Goal: Transaction & Acquisition: Purchase product/service

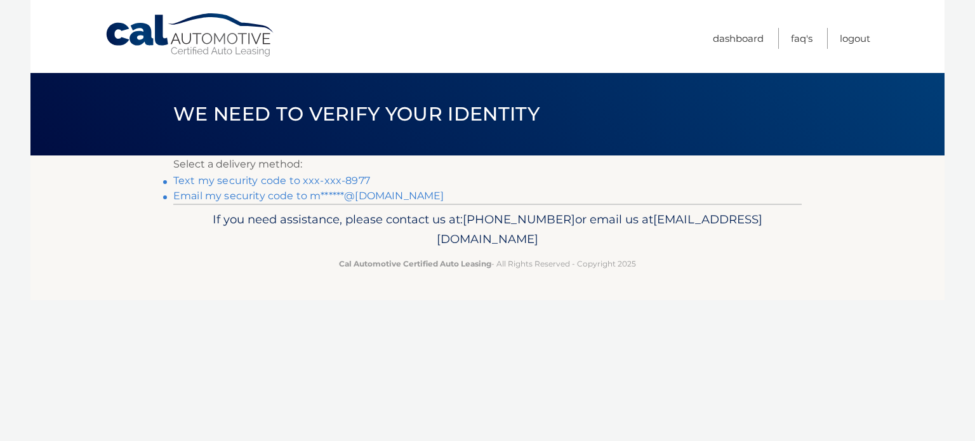
click at [332, 176] on link "Text my security code to xxx-xxx-8977" at bounding box center [271, 180] width 197 height 12
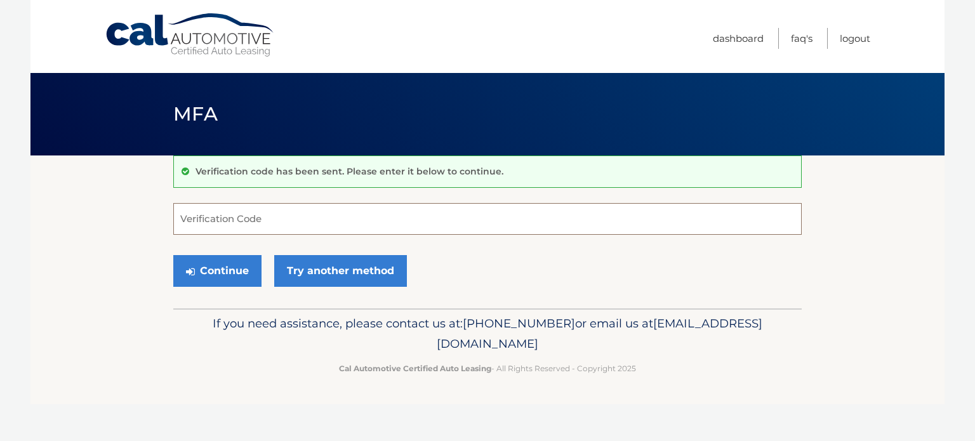
click at [342, 228] on input "Verification Code" at bounding box center [487, 219] width 628 height 32
type input "640128"
click at [173, 255] on button "Continue" at bounding box center [217, 271] width 88 height 32
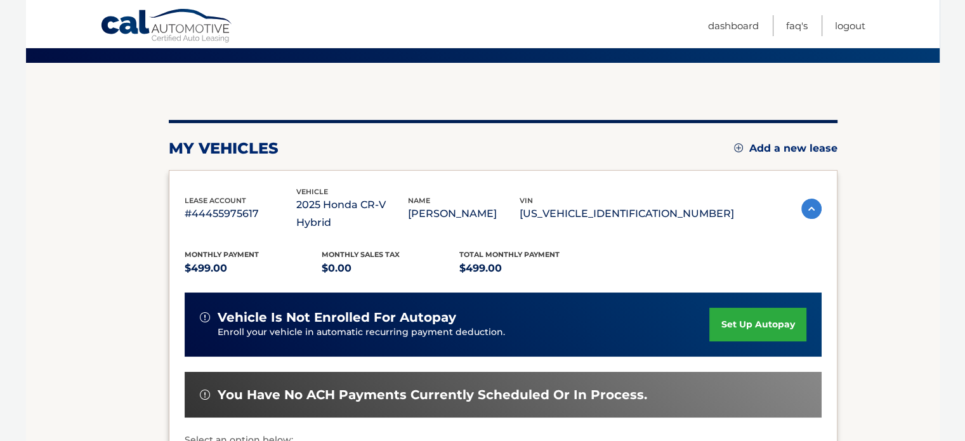
scroll to position [96, 0]
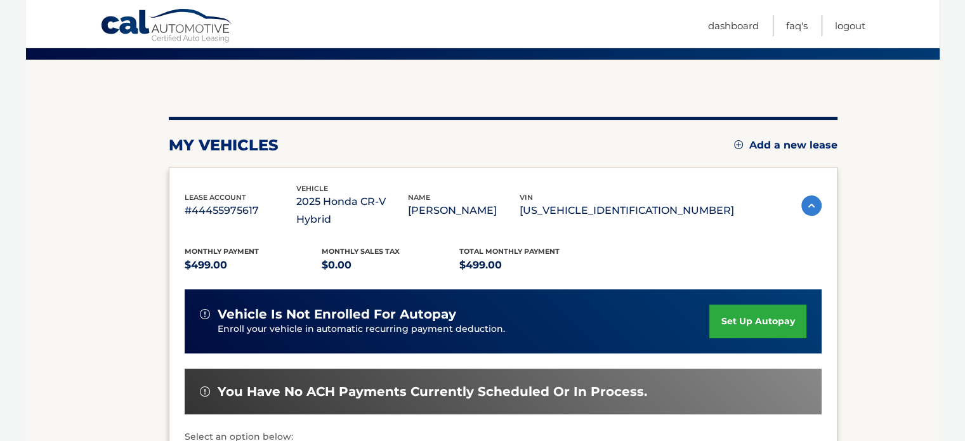
click at [206, 256] on p "$499.00" at bounding box center [254, 265] width 138 height 18
click at [332, 256] on p "$0.00" at bounding box center [391, 265] width 138 height 18
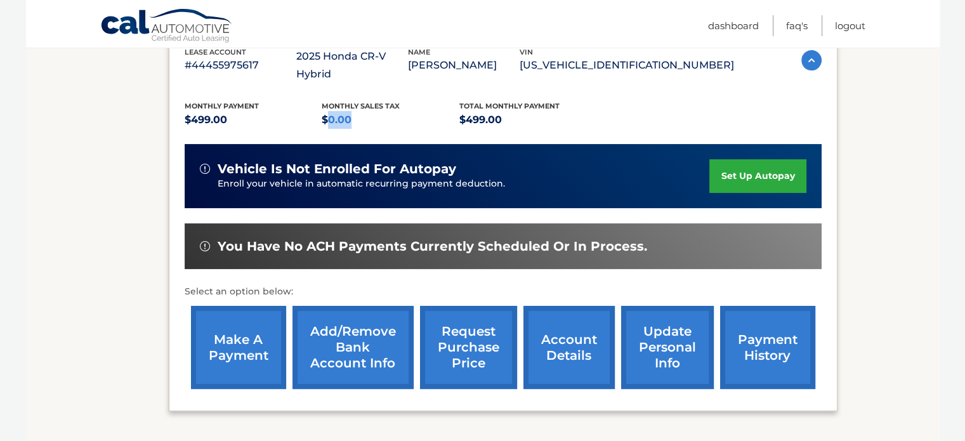
scroll to position [241, 0]
click at [235, 340] on link "make a payment" at bounding box center [238, 347] width 95 height 83
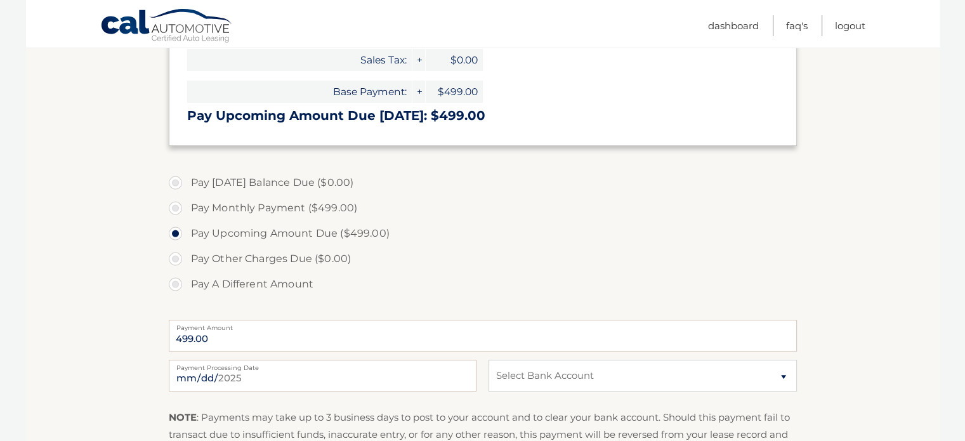
scroll to position [269, 0]
click at [291, 370] on input "[DATE]" at bounding box center [323, 376] width 308 height 32
type input "[DATE]"
click at [553, 372] on select "Select Bank Account Checking PNC BANK, [US_STATE] *****0143 Checking PNC BANK, …" at bounding box center [643, 376] width 308 height 32
select select "N2UyMjlhMDMtMDViMC00YjlkLTlhNWYtMDM1MTVkZDU4Zjhm"
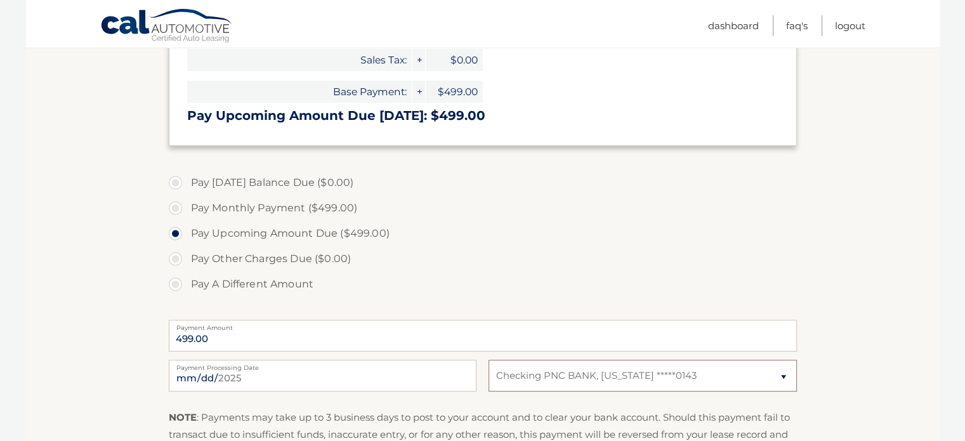
click at [489, 360] on select "Select Bank Account Checking PNC BANK, NEW JERSEY *****0143 Checking PNC BANK, …" at bounding box center [643, 376] width 308 height 32
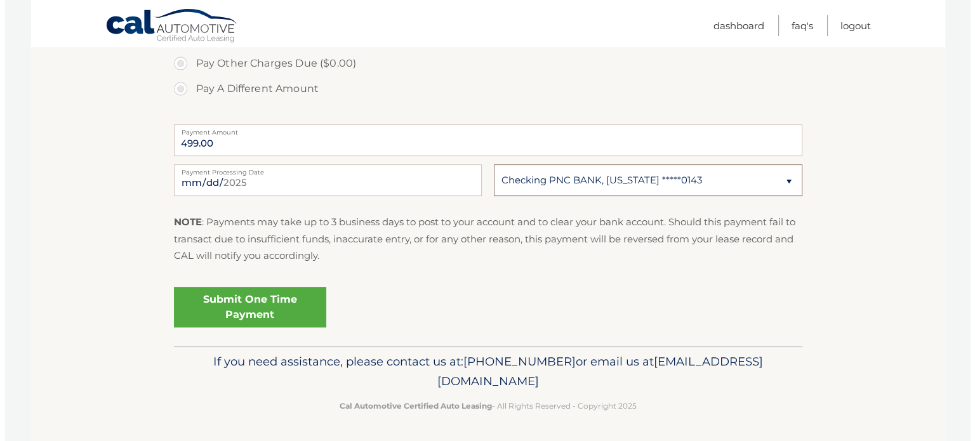
scroll to position [464, 0]
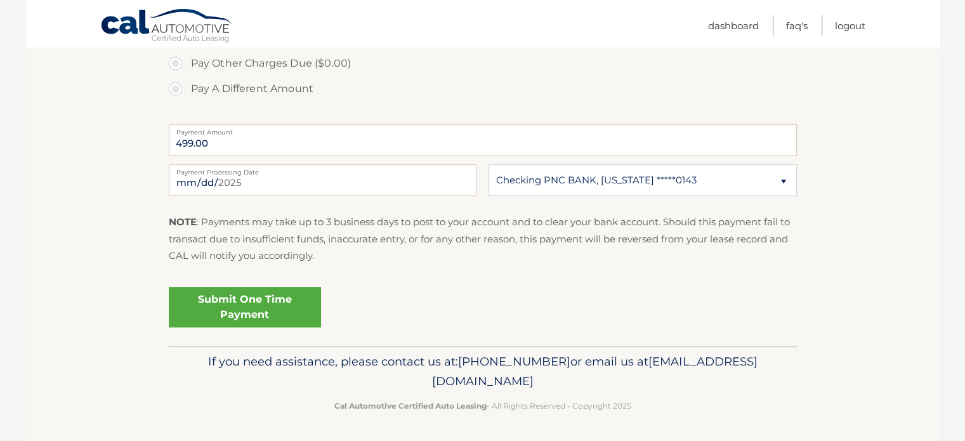
click at [278, 301] on link "Submit One Time Payment" at bounding box center [245, 307] width 152 height 41
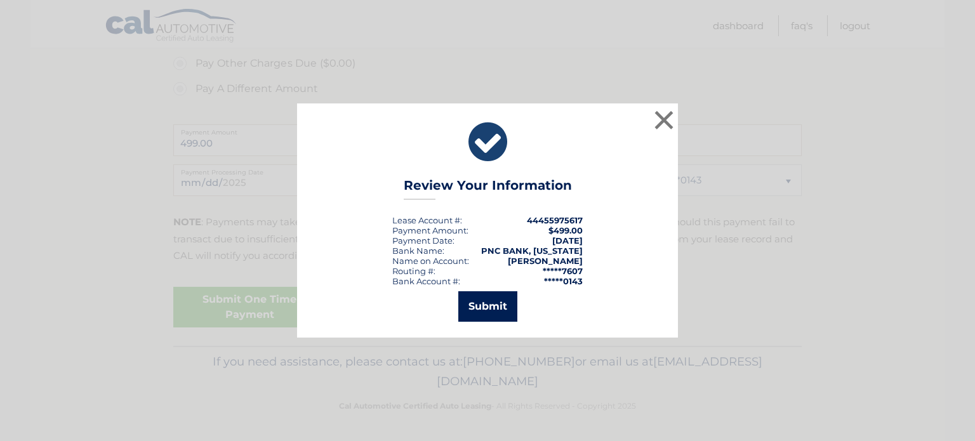
click at [508, 308] on button "Submit" at bounding box center [487, 306] width 59 height 30
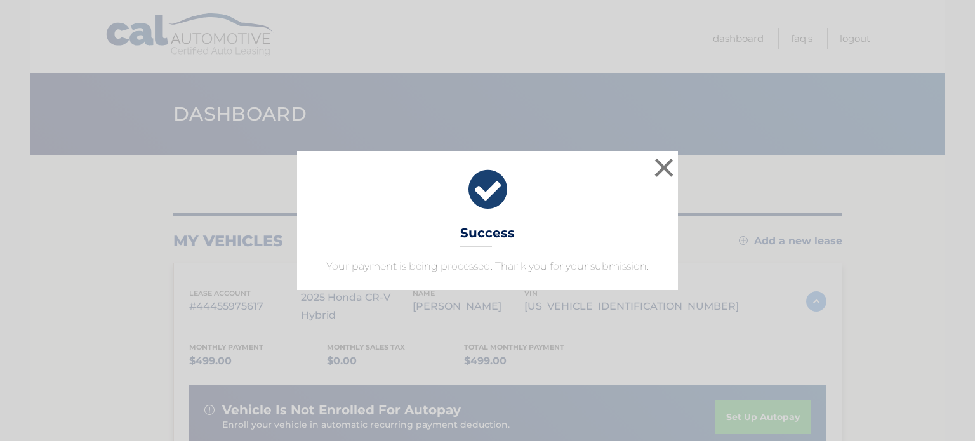
click at [647, 164] on div "× Success Your payment is being processed. Thank you for your submission." at bounding box center [487, 220] width 381 height 138
click at [657, 168] on button "×" at bounding box center [663, 167] width 25 height 25
